Goal: Task Accomplishment & Management: Complete application form

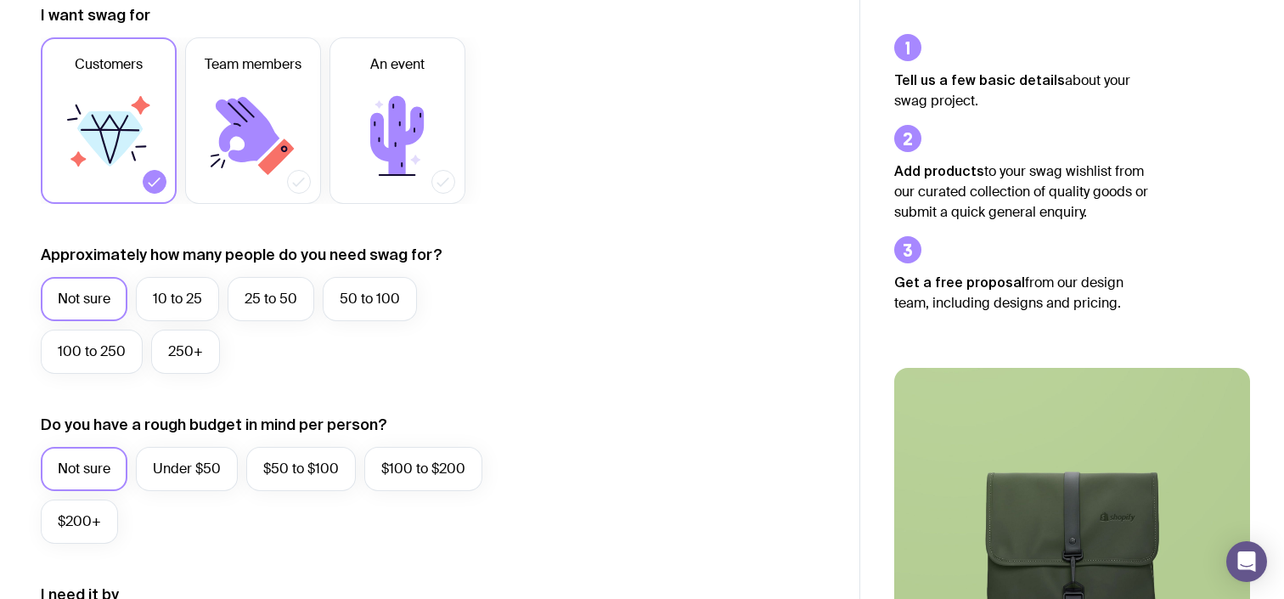
scroll to position [256, 0]
click at [280, 295] on label "25 to 50" at bounding box center [271, 298] width 87 height 44
click at [0, 0] on input "25 to 50" at bounding box center [0, 0] width 0 height 0
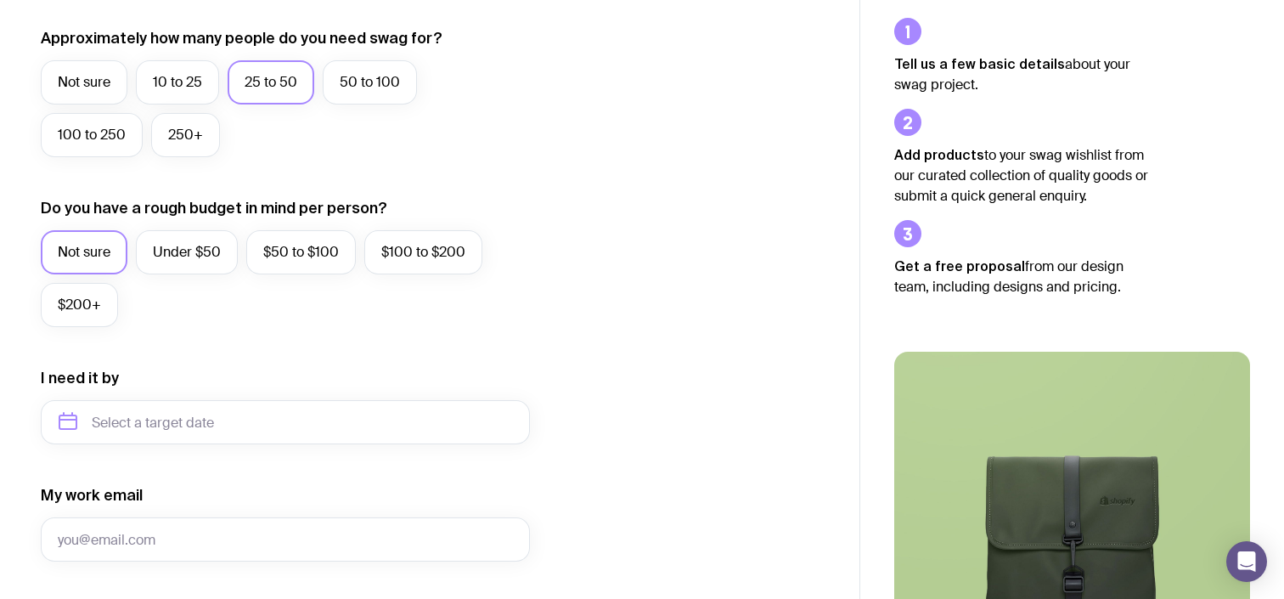
scroll to position [469, 0]
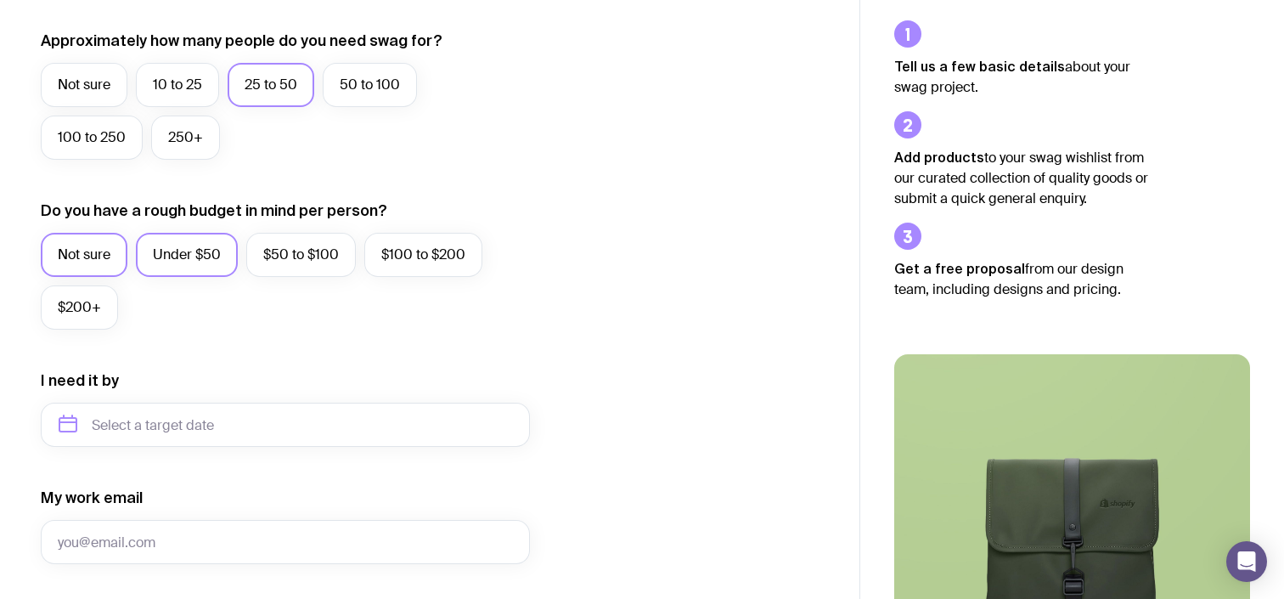
click at [207, 252] on label "Under $50" at bounding box center [187, 255] width 102 height 44
click at [0, 0] on input "Under $50" at bounding box center [0, 0] width 0 height 0
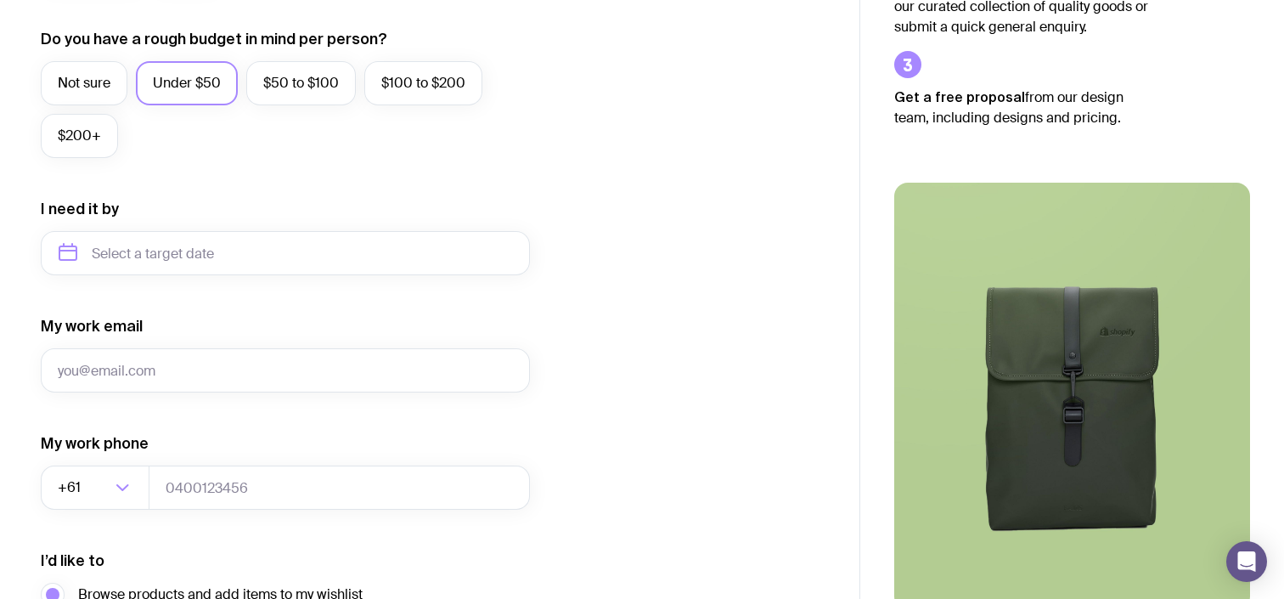
scroll to position [632, 0]
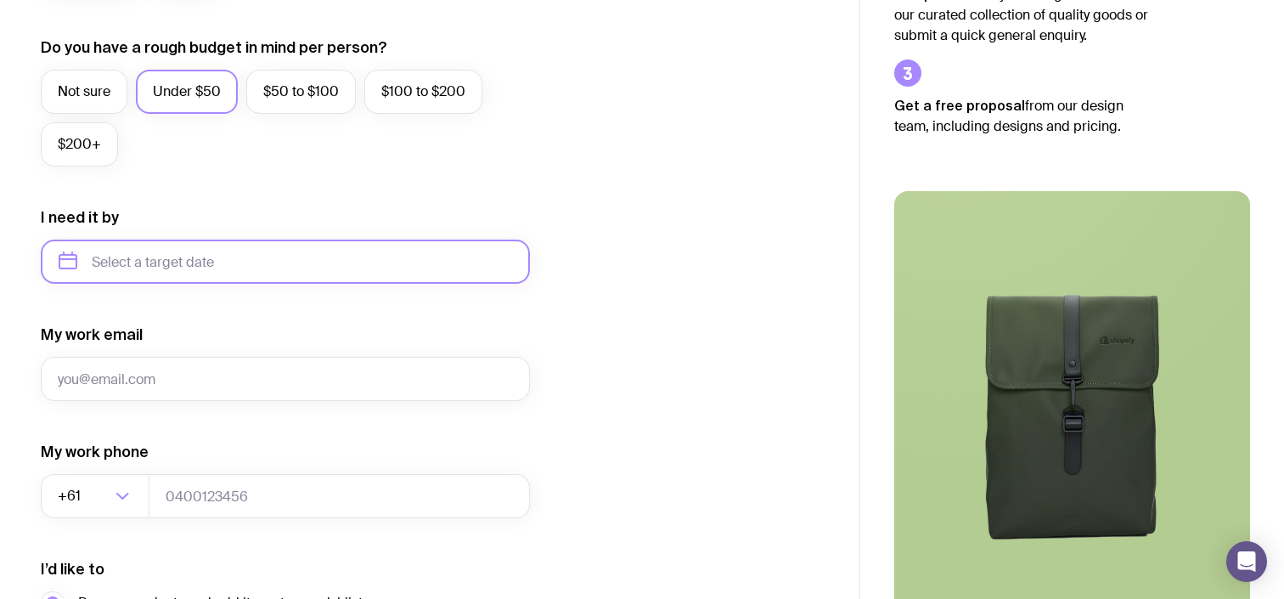
click at [228, 260] on input "text" at bounding box center [285, 261] width 489 height 44
click at [118, 470] on button "Oct" at bounding box center [149, 470] width 62 height 34
type input "[DATE]"
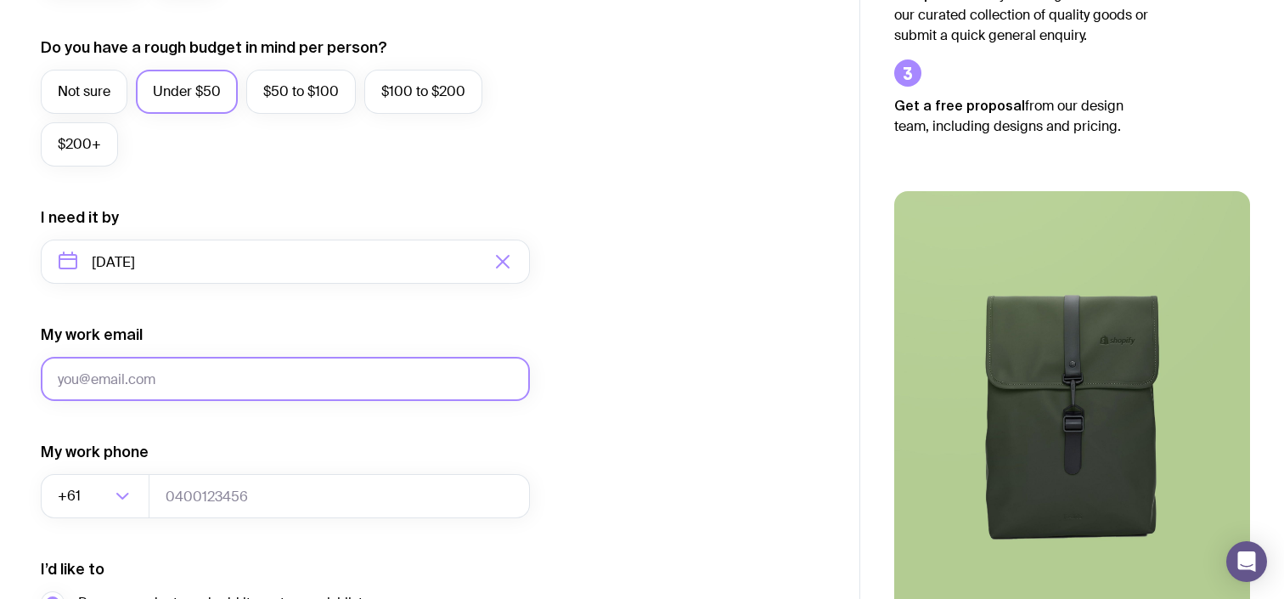
click at [185, 387] on input "My work email" at bounding box center [285, 379] width 489 height 44
type input "[EMAIL_ADDRESS][DOMAIN_NAME]"
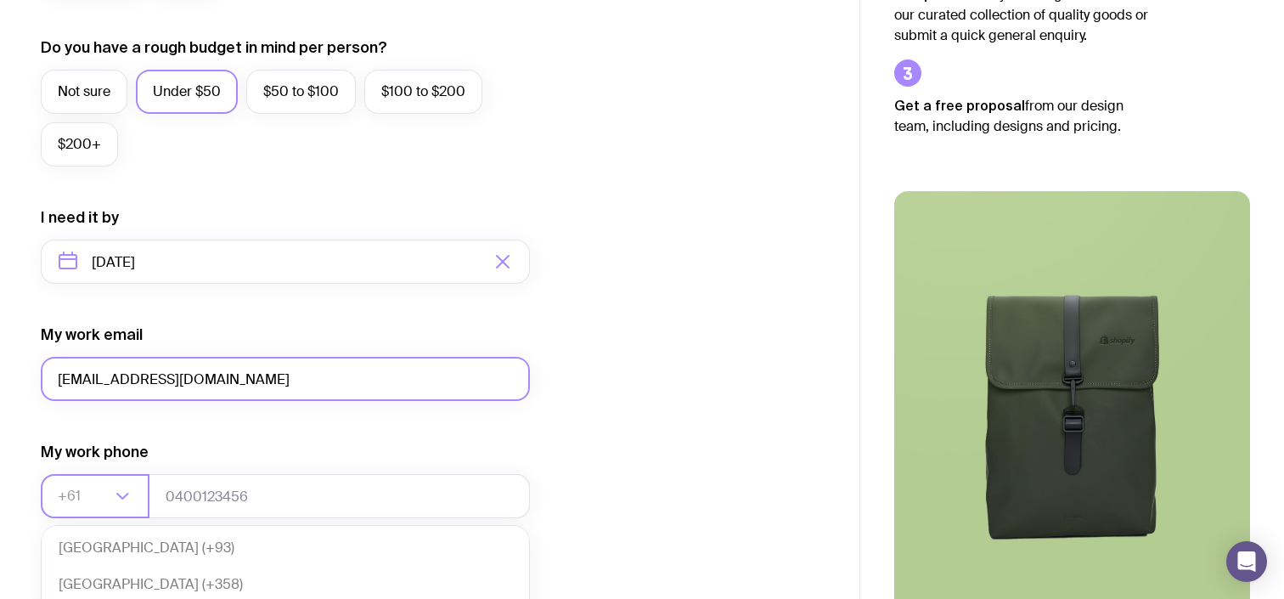
scroll to position [368, 0]
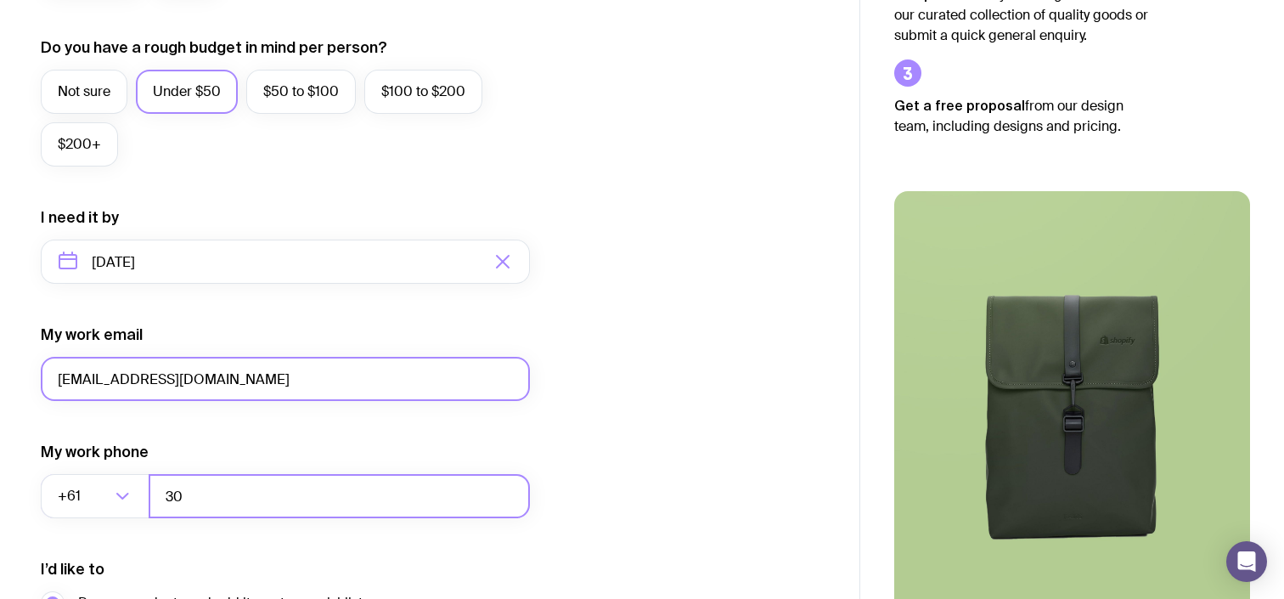
type input "3"
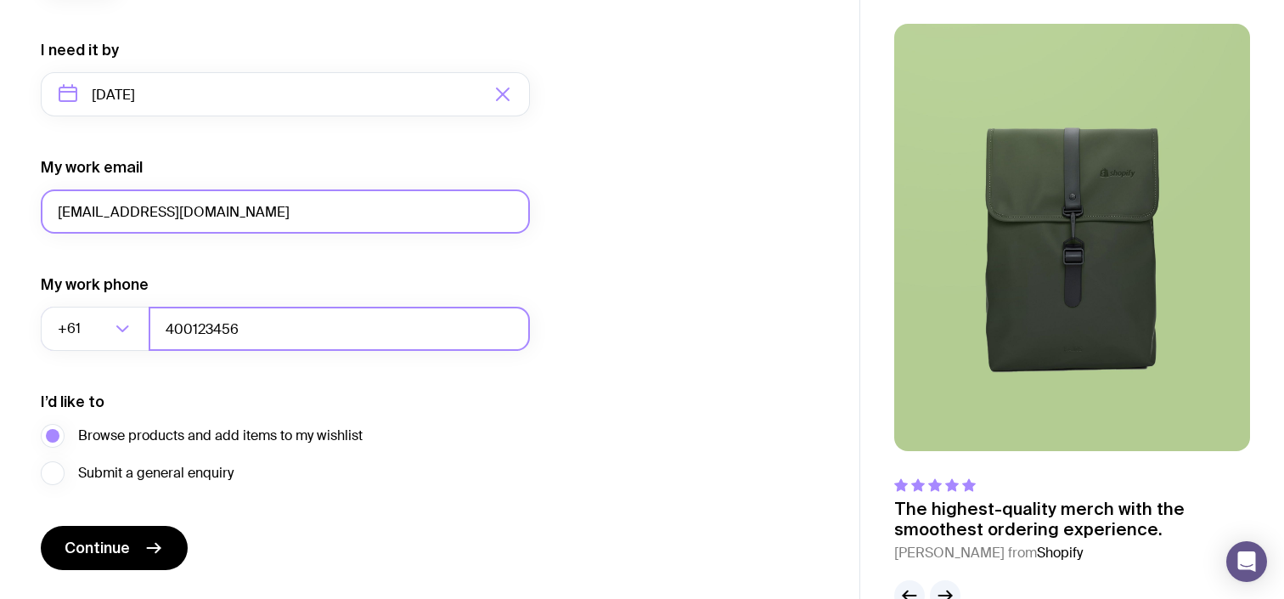
scroll to position [816, 0]
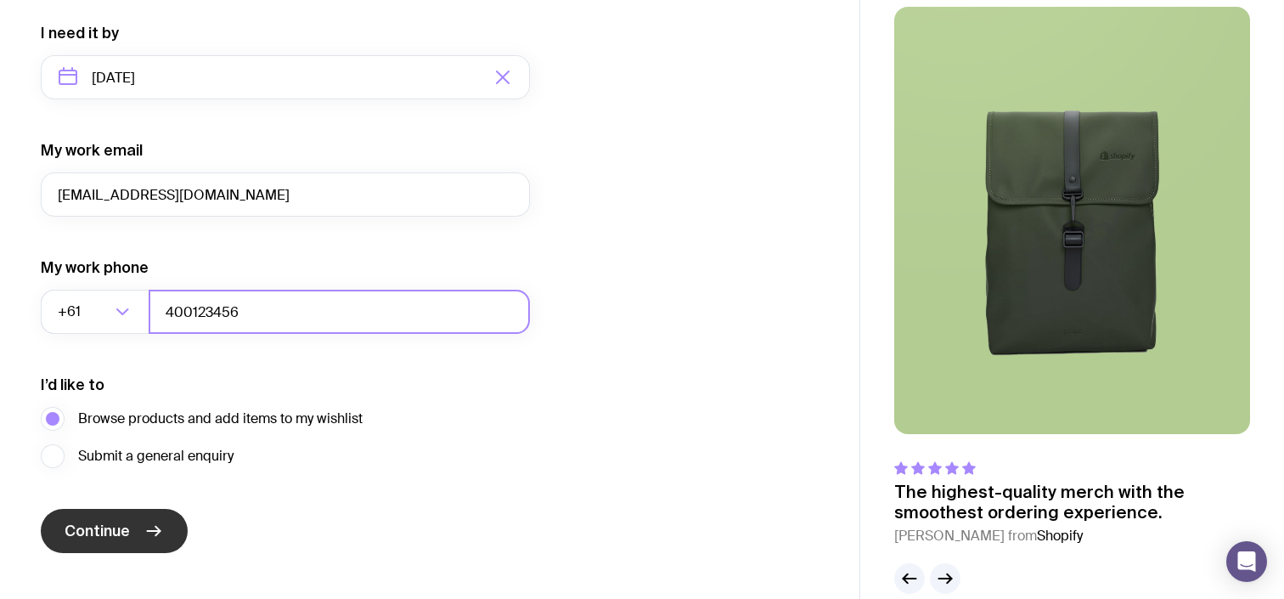
type input "400123456"
click at [112, 548] on button "Continue" at bounding box center [114, 531] width 147 height 44
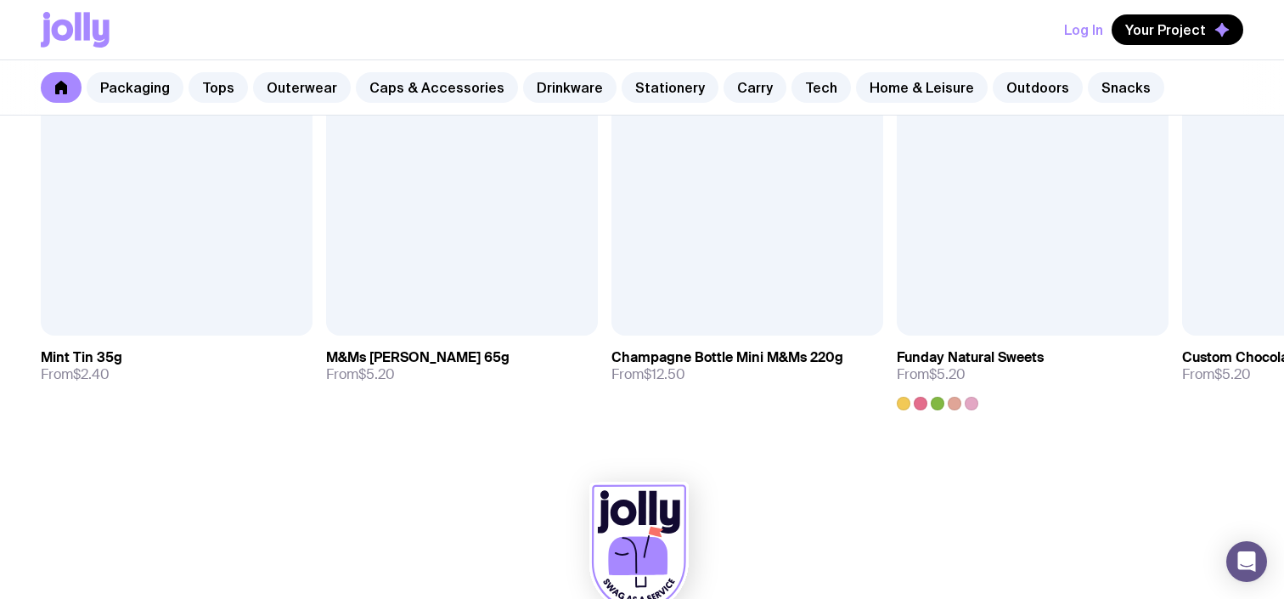
scroll to position [6035, 0]
